Goal: Transaction & Acquisition: Download file/media

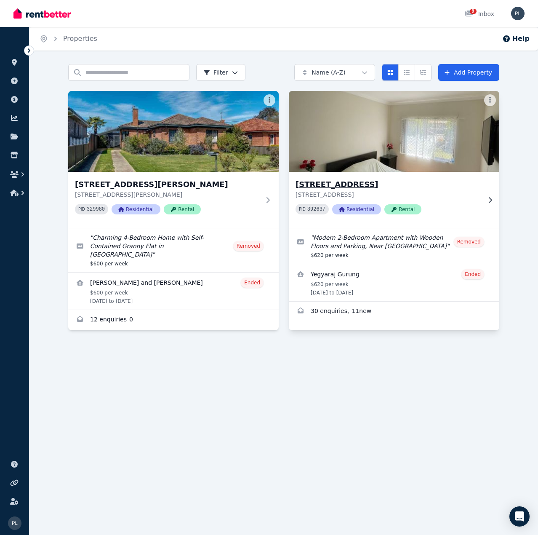
click at [355, 197] on p "[STREET_ADDRESS]" at bounding box center [388, 194] width 185 height 8
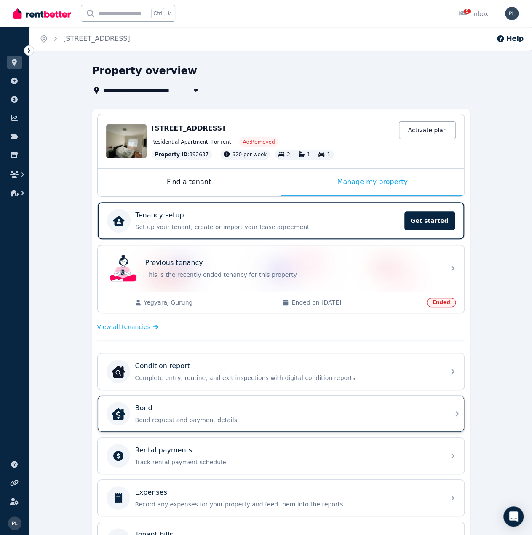
click at [217, 416] on p "Bond request and payment details" at bounding box center [287, 420] width 305 height 8
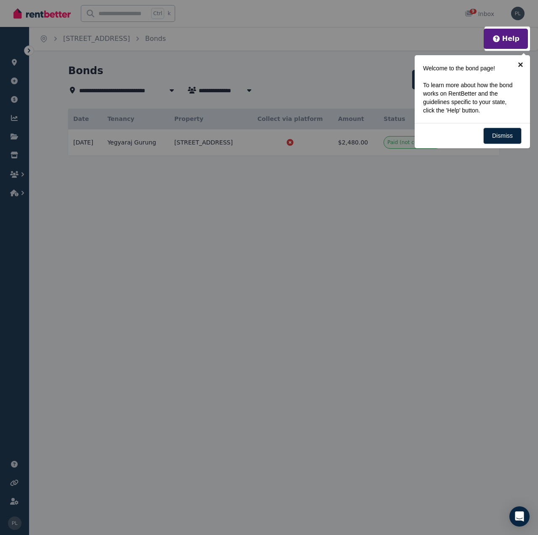
click at [522, 62] on link "×" at bounding box center [520, 64] width 19 height 19
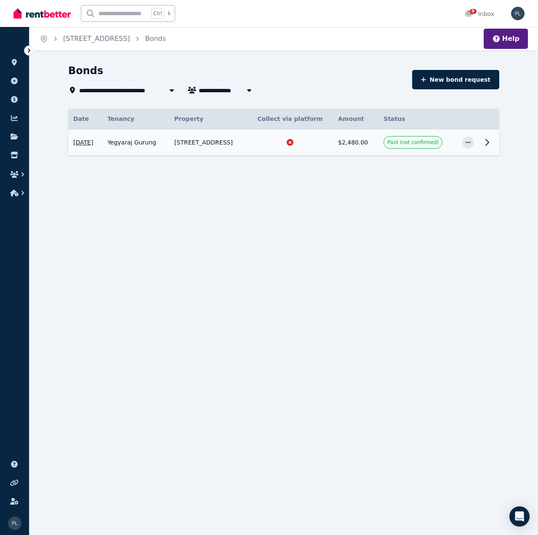
click at [213, 142] on td "[STREET_ADDRESS]" at bounding box center [208, 142] width 78 height 27
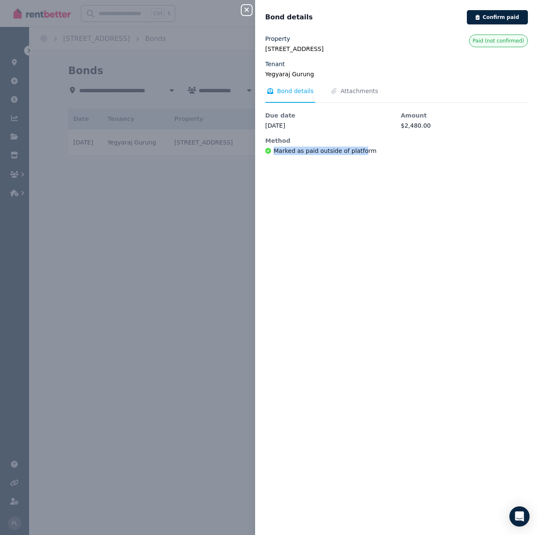
drag, startPoint x: 356, startPoint y: 147, endPoint x: 267, endPoint y: 149, distance: 89.3
click at [267, 149] on span "Marked as paid outside of platform" at bounding box center [320, 151] width 111 height 8
click at [191, 268] on div "Close panel Bond details Confirm paid Property [STREET_ADDRESS] Tenant Yegyaraj…" at bounding box center [269, 267] width 538 height 535
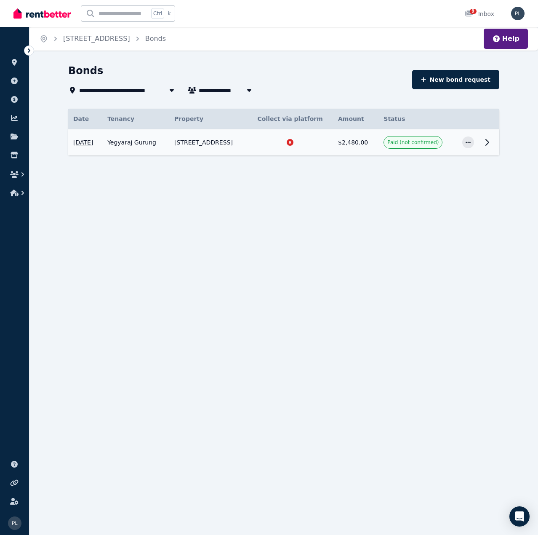
click at [142, 141] on td "Yegyaraj Gurung" at bounding box center [135, 142] width 67 height 27
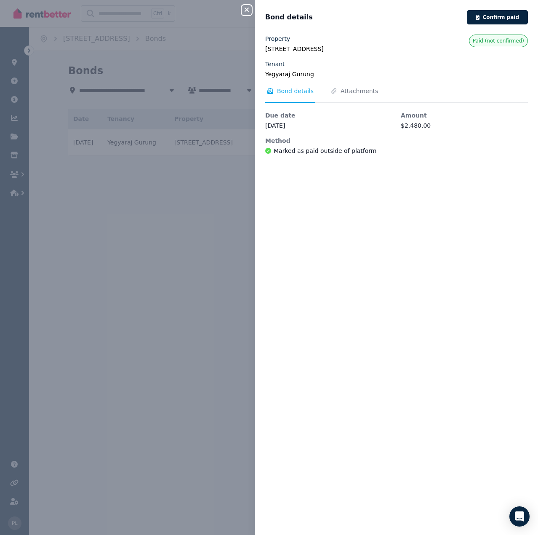
drag, startPoint x: 147, startPoint y: 194, endPoint x: 180, endPoint y: 144, distance: 59.9
click at [148, 192] on div "Close panel Bond details Confirm paid Property [STREET_ADDRESS] Tenant Yegyaraj…" at bounding box center [269, 267] width 538 height 535
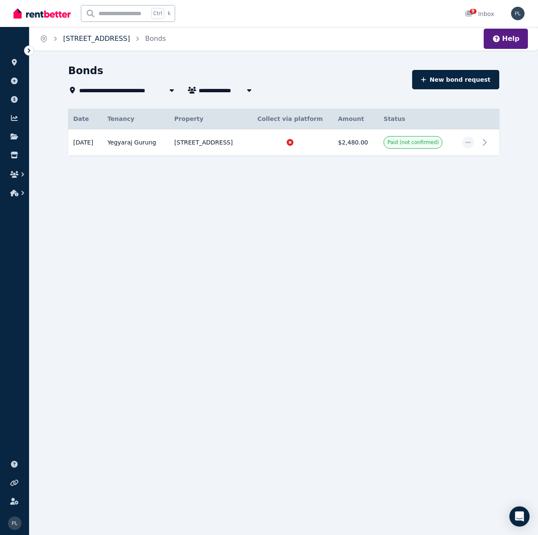
click at [130, 39] on link "[STREET_ADDRESS]" at bounding box center [96, 39] width 67 height 8
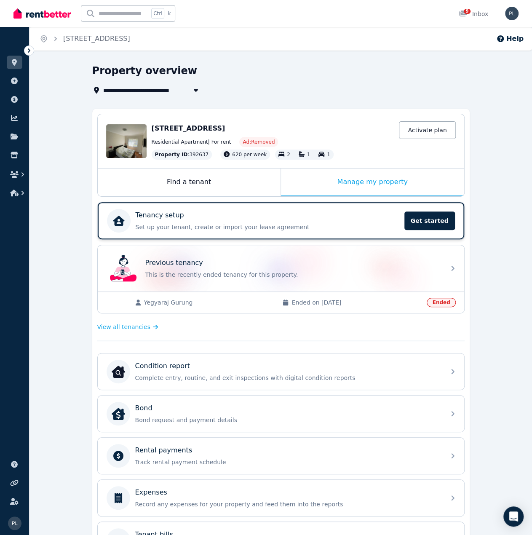
click at [250, 217] on div "Tenancy setup" at bounding box center [268, 215] width 264 height 10
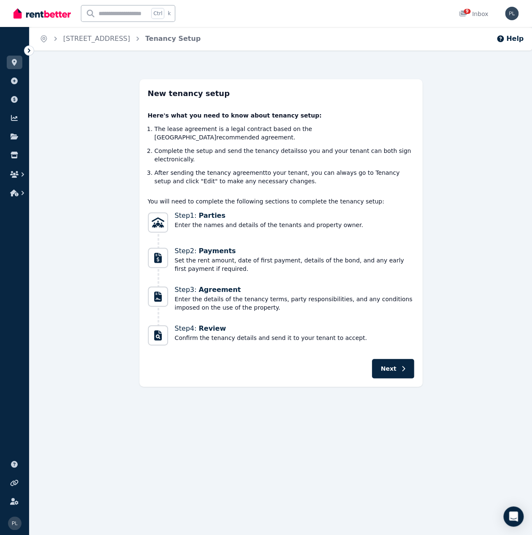
click at [124, 205] on div "New tenancy setup Here's what you need to know about tenancy setup: The lease a…" at bounding box center [280, 232] width 502 height 307
drag, startPoint x: 211, startPoint y: 282, endPoint x: 392, endPoint y: 352, distance: 194.2
click at [212, 285] on span "Agreement" at bounding box center [220, 289] width 42 height 8
click at [396, 359] on button "Next" at bounding box center [393, 368] width 42 height 19
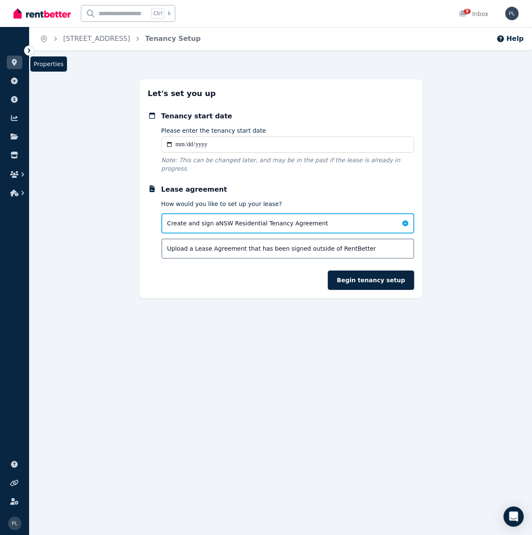
click at [9, 66] on link at bounding box center [15, 62] width 16 height 13
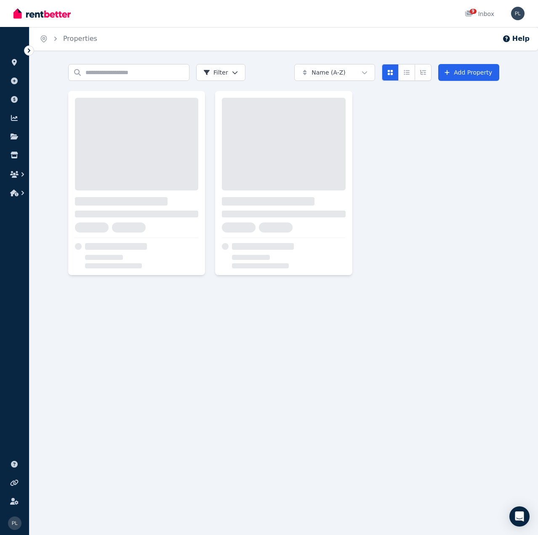
click at [32, 50] on icon at bounding box center [29, 50] width 8 height 8
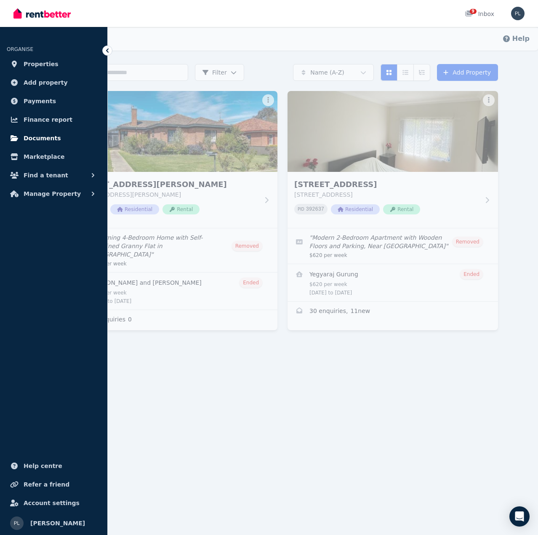
click at [44, 139] on span "Documents" at bounding box center [42, 138] width 37 height 10
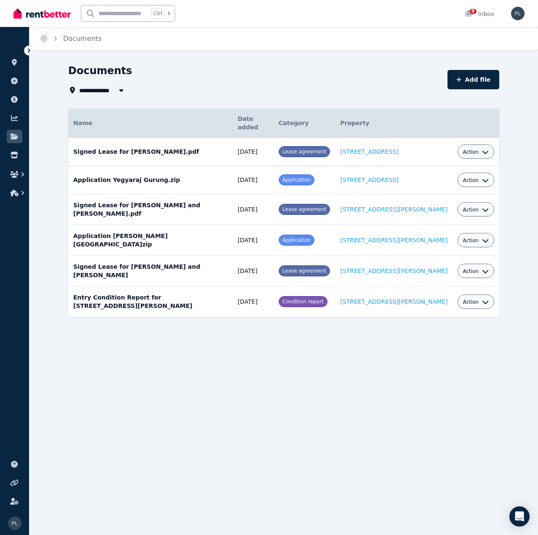
click at [483, 151] on icon "button" at bounding box center [486, 152] width 6 height 3
click at [455, 194] on link "Download" at bounding box center [450, 201] width 81 height 15
click at [482, 299] on icon "button" at bounding box center [485, 302] width 7 height 7
click at [273, 290] on td "[DATE]" at bounding box center [252, 301] width 41 height 31
click at [480, 149] on button "Action" at bounding box center [476, 152] width 26 height 7
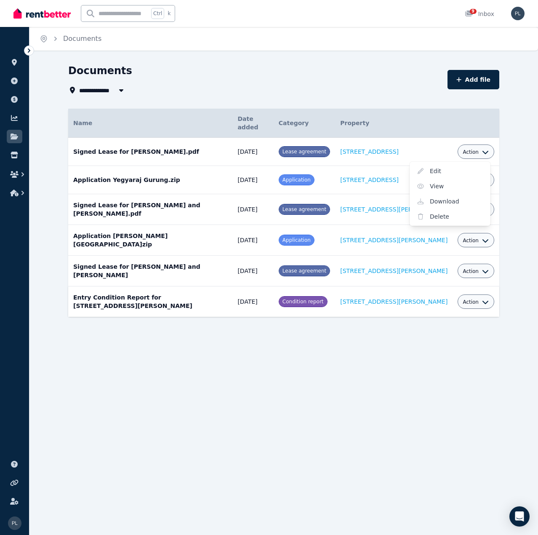
click at [232, 292] on td "Entry Condition Report for [STREET_ADDRESS][PERSON_NAME] Date added: [DATE] Cat…" at bounding box center [150, 301] width 164 height 31
drag, startPoint x: 462, startPoint y: 140, endPoint x: 471, endPoint y: 145, distance: 10.0
click at [466, 144] on div "Action" at bounding box center [476, 151] width 37 height 14
click at [472, 149] on span "Action" at bounding box center [471, 152] width 16 height 7
click at [447, 181] on link "View" at bounding box center [450, 186] width 81 height 15
